Goal: Transaction & Acquisition: Purchase product/service

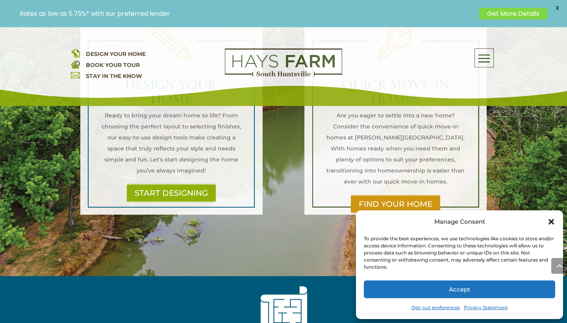
scroll to position [640, 0]
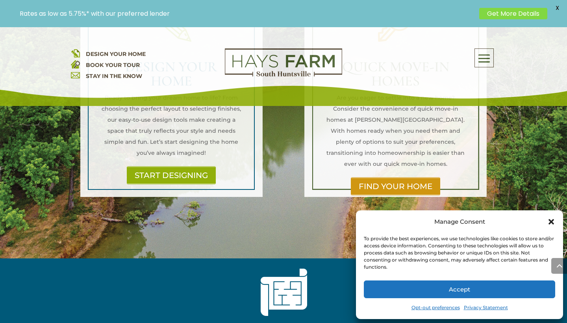
click at [550, 220] on icon "Close dialog" at bounding box center [551, 222] width 6 height 6
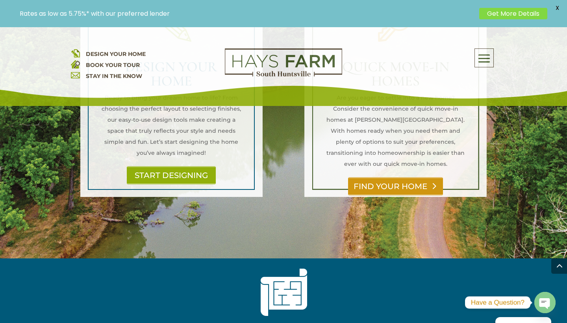
click at [396, 177] on link "FIND YOUR HOME" at bounding box center [395, 186] width 95 height 18
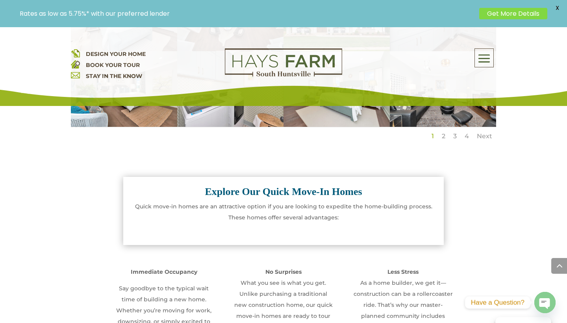
scroll to position [725, 0]
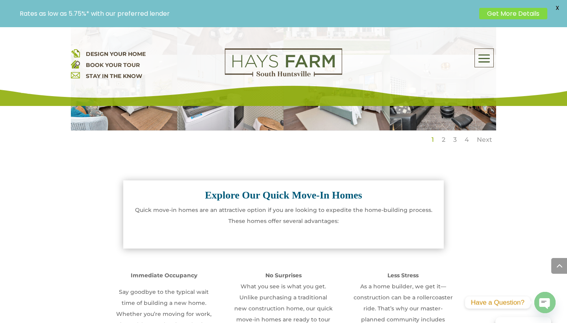
click at [250, 193] on strong "Explore Our Quick Move-In Homes" at bounding box center [283, 194] width 157 height 11
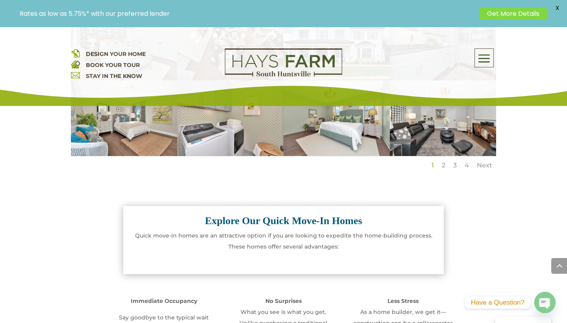
scroll to position [700, 0]
click at [489, 56] on span at bounding box center [484, 58] width 19 height 18
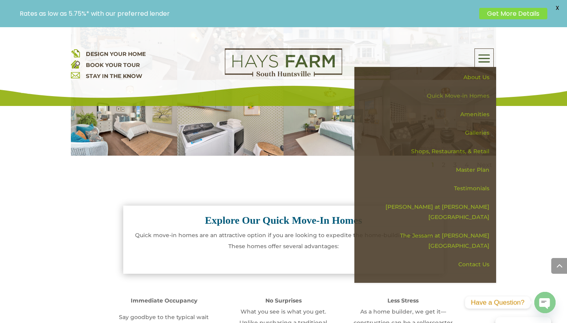
click at [460, 96] on link "Quick Move-in Homes" at bounding box center [428, 96] width 136 height 19
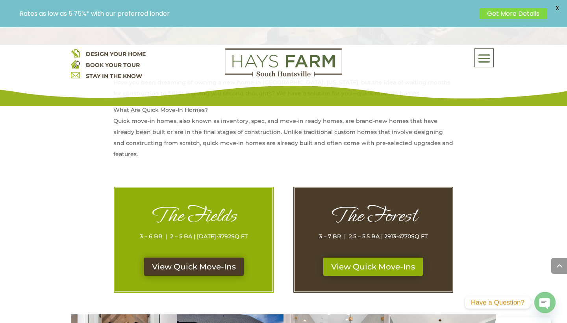
scroll to position [323, 0]
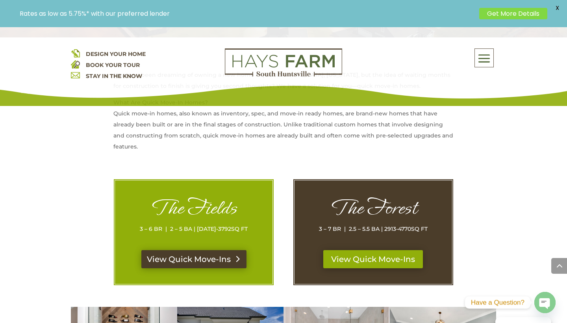
click at [191, 254] on link "View Quick Move-Ins" at bounding box center [193, 259] width 105 height 18
